Goal: Task Accomplishment & Management: Use online tool/utility

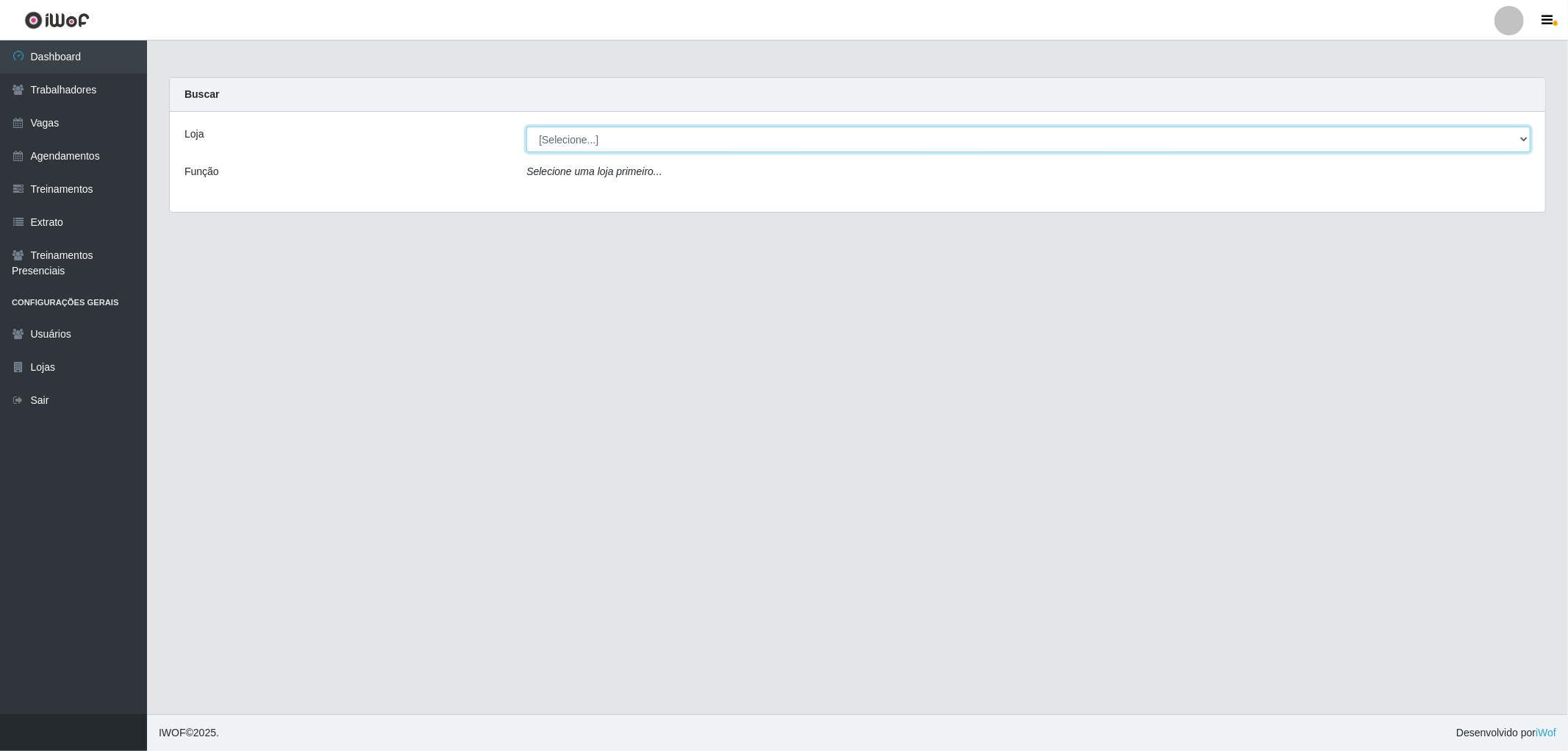
click at [756, 143] on select "[Selecione...] The Pow Pizzaria Delivery - [GEOGRAPHIC_DATA]" at bounding box center [1028, 139] width 1005 height 25
select select "322"
click at [526, 127] on select "[Selecione...] The Pow Pizzaria Delivery - [GEOGRAPHIC_DATA]" at bounding box center [1028, 139] width 1005 height 25
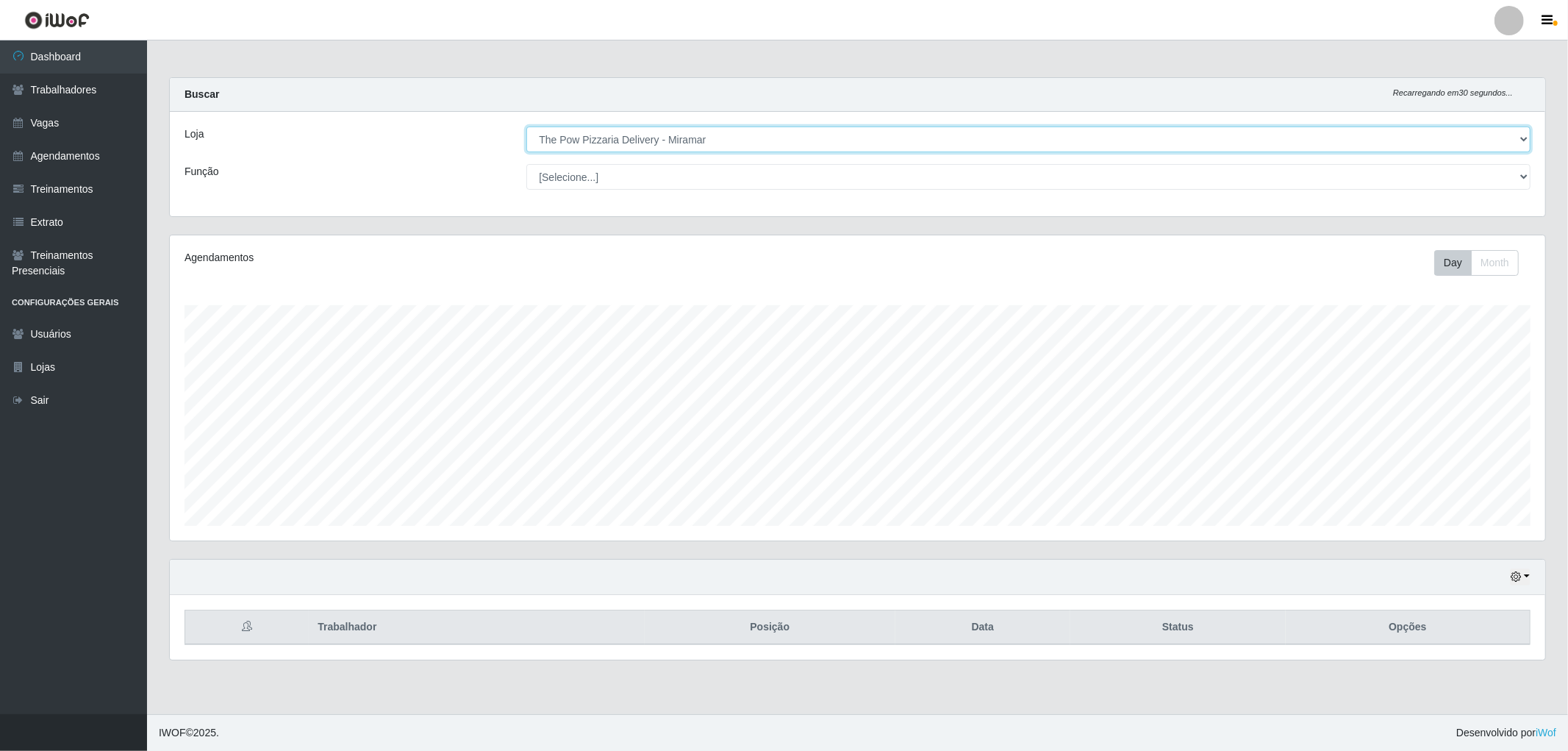
scroll to position [305, 1375]
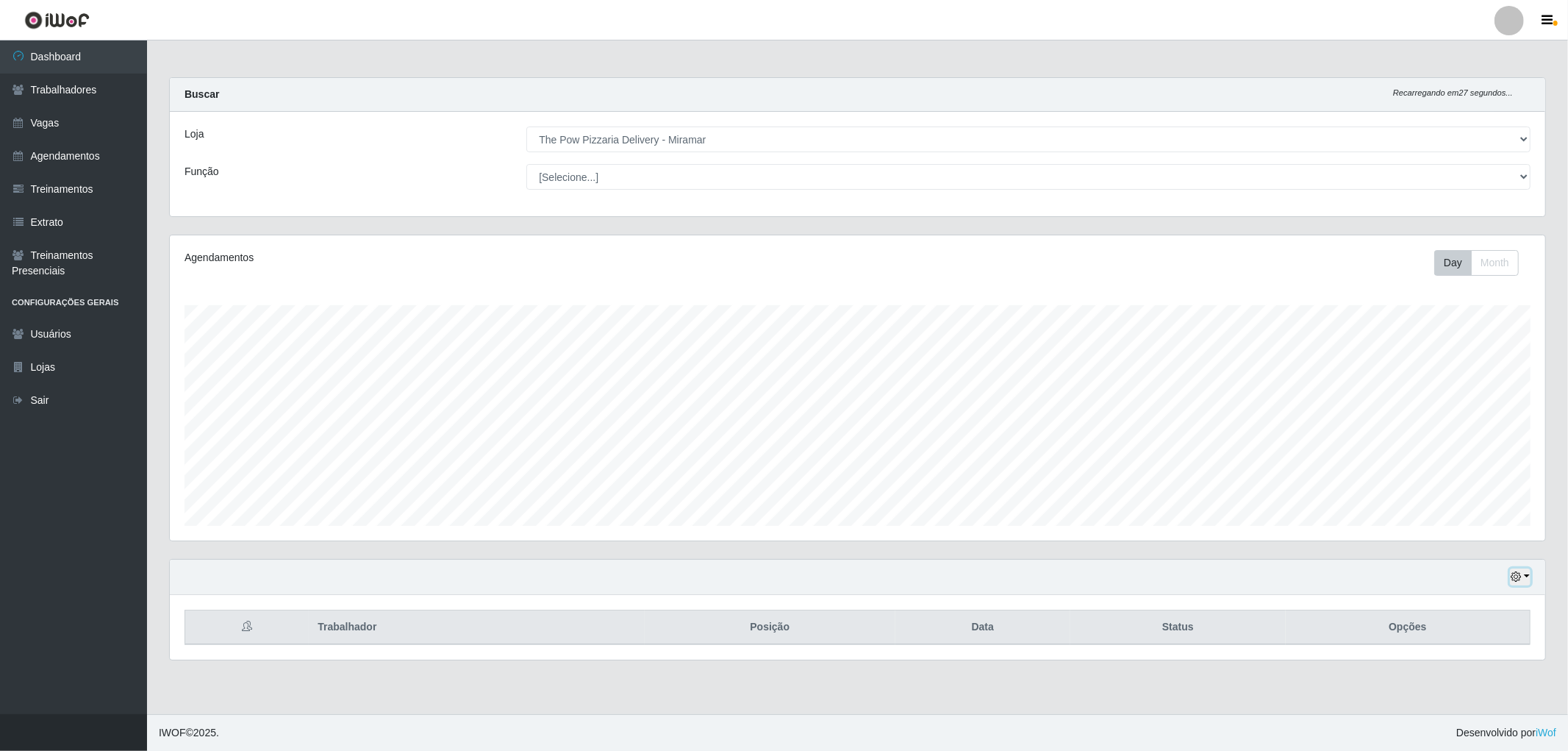
click at [1516, 578] on icon "button" at bounding box center [1516, 576] width 10 height 10
click at [1444, 471] on button "1 dia" at bounding box center [1471, 460] width 116 height 31
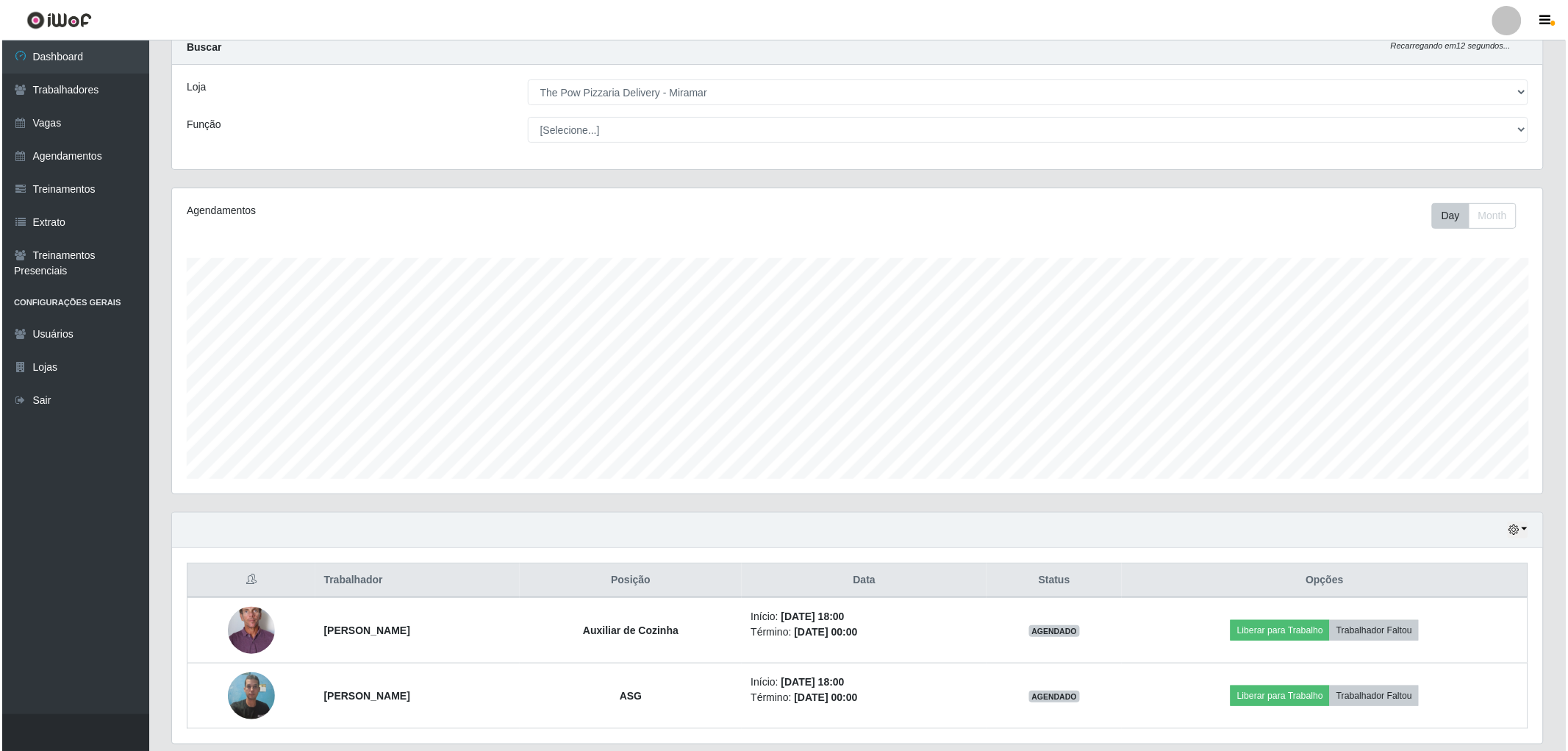
scroll to position [96, 0]
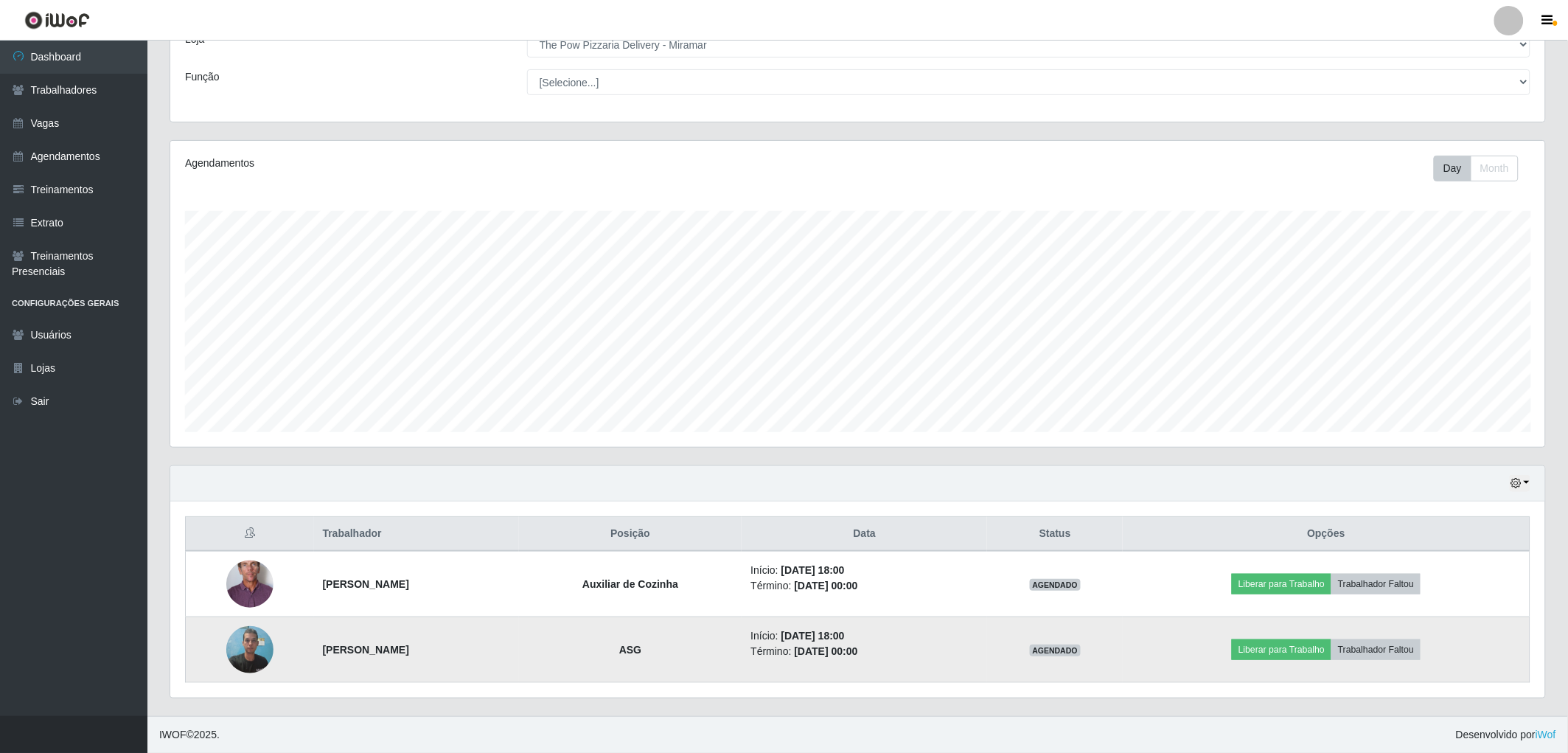
click at [241, 654] on img at bounding box center [250, 649] width 47 height 63
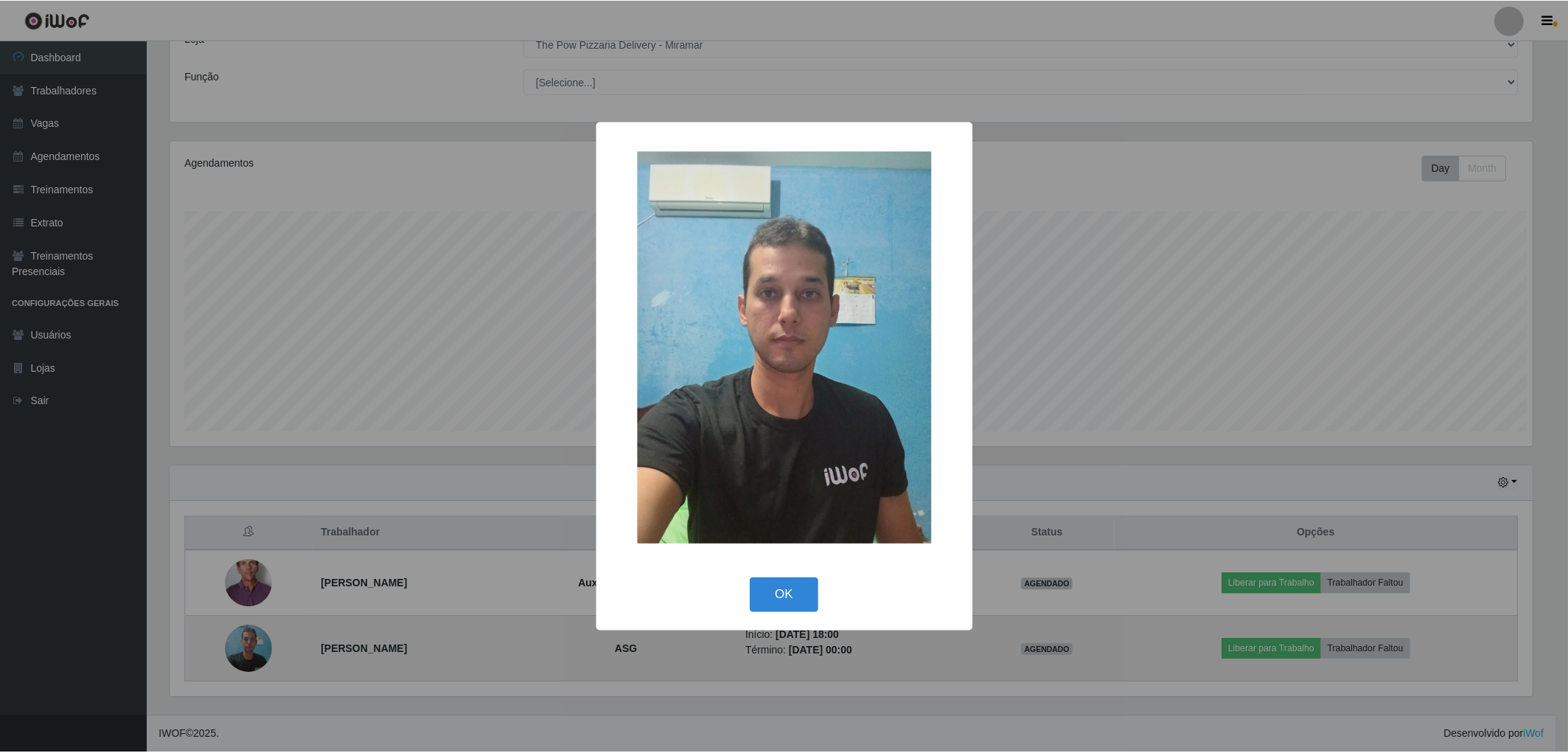
scroll to position [306, 1367]
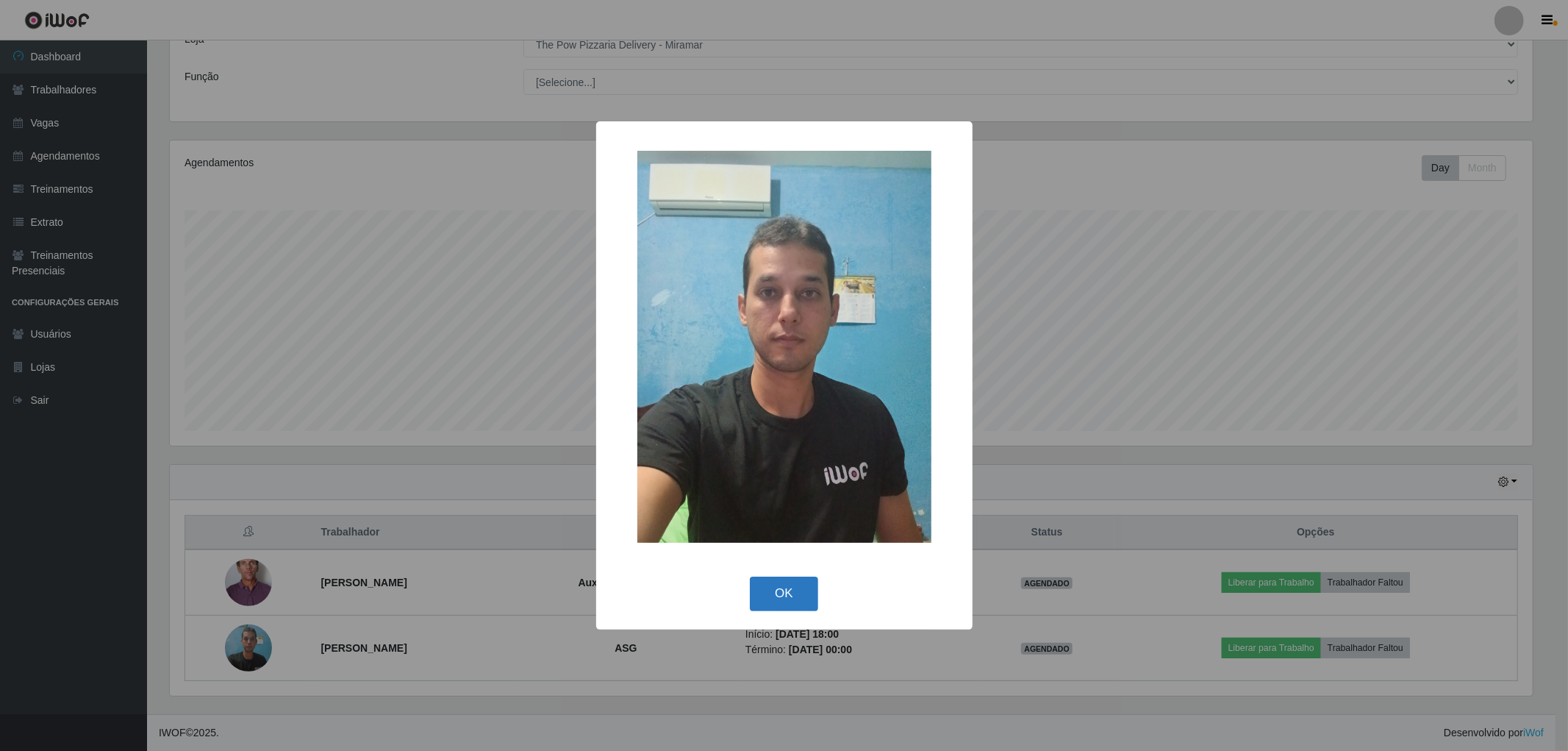
click at [800, 590] on button "OK" at bounding box center [784, 594] width 69 height 34
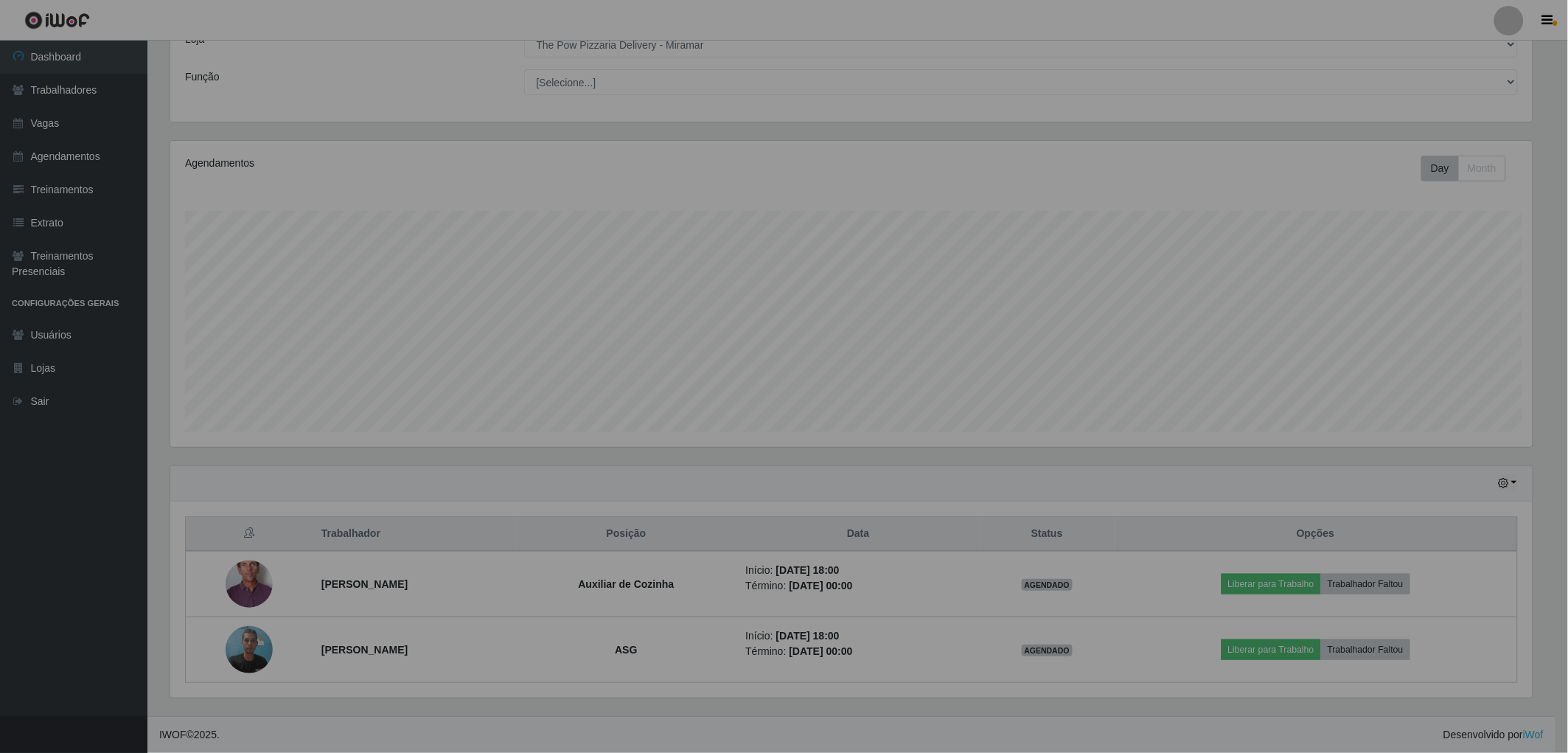
scroll to position [306, 1375]
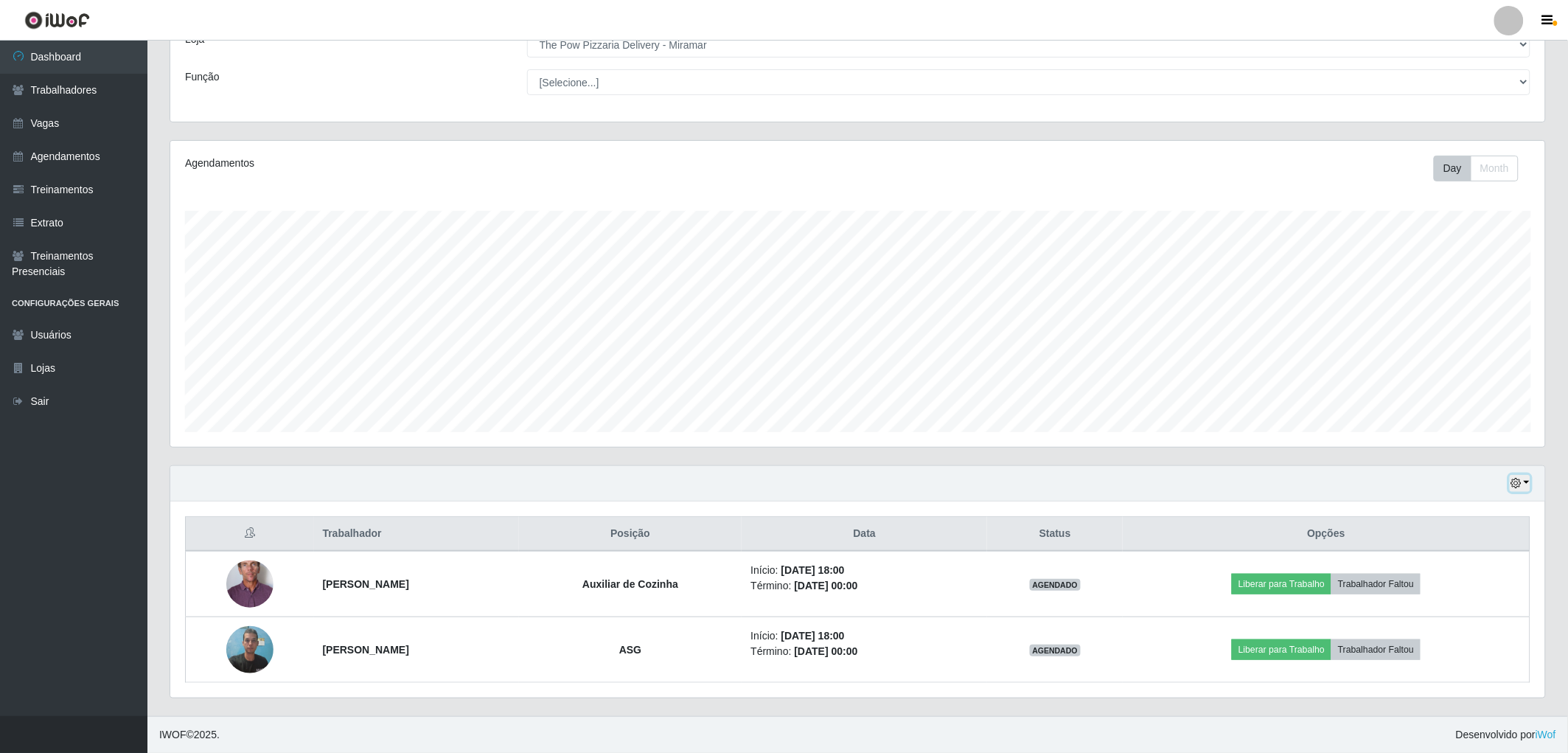
click at [1521, 481] on icon "button" at bounding box center [1515, 483] width 10 height 10
click at [1449, 511] on button "Hoje" at bounding box center [1471, 510] width 116 height 31
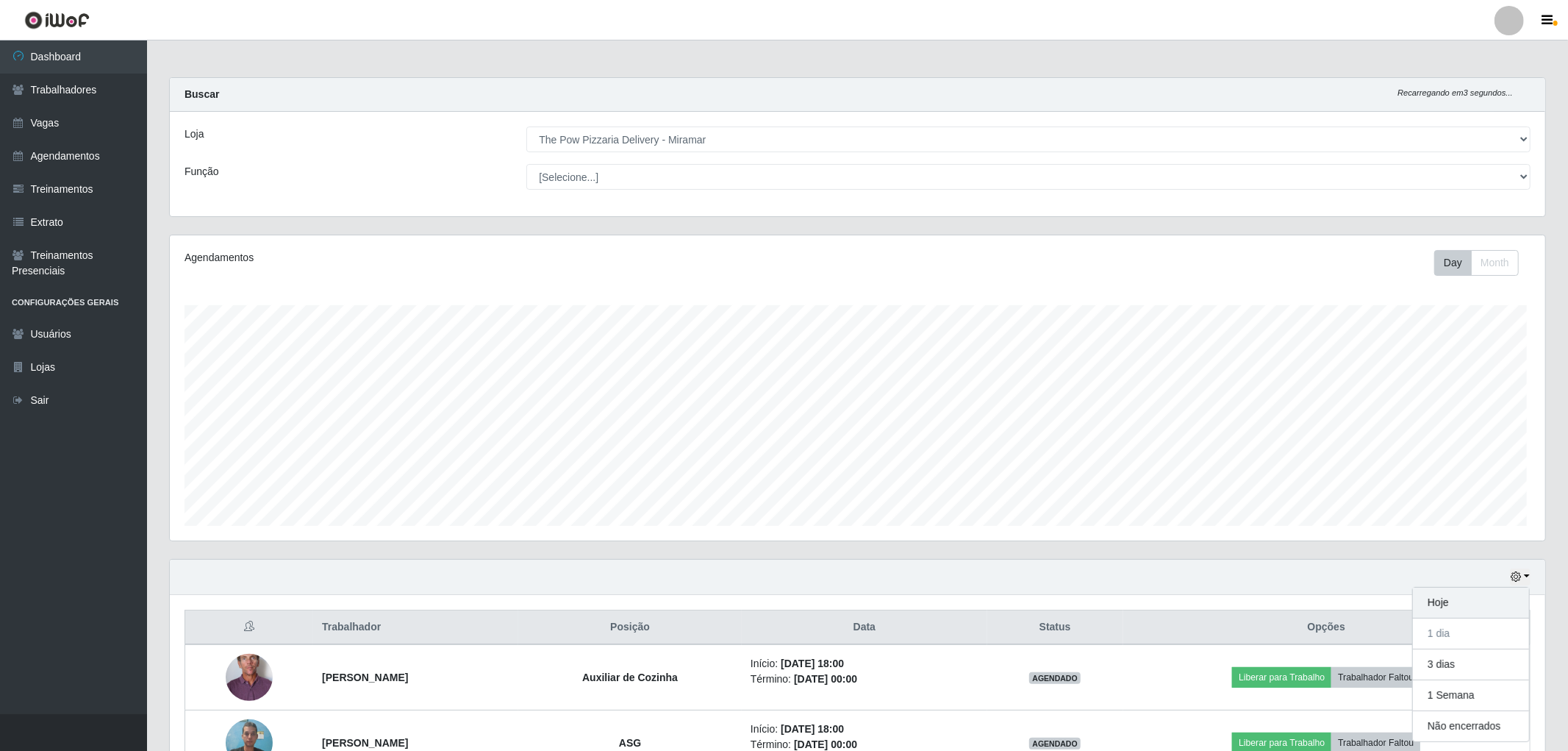
scroll to position [305, 1375]
